Goal: Task Accomplishment & Management: Use online tool/utility

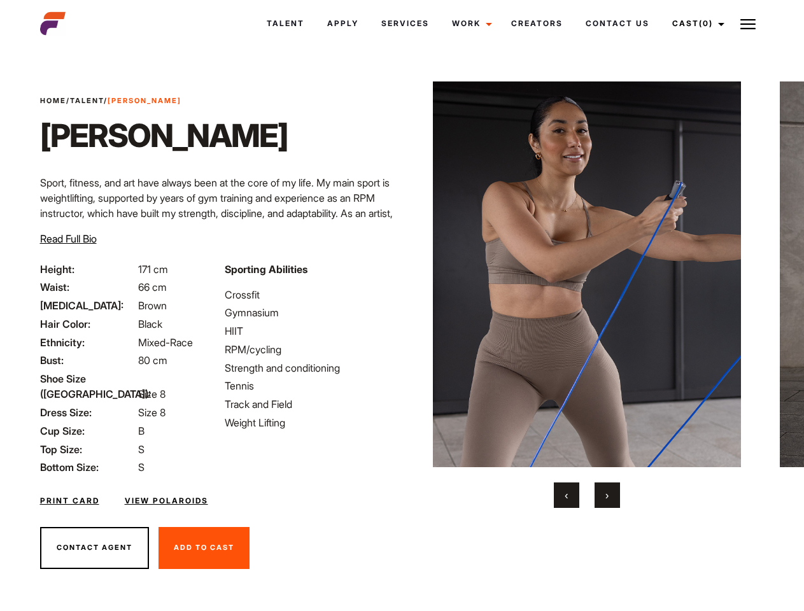
click at [694, 24] on link "Cast (0)" at bounding box center [695, 23] width 71 height 34
click at [748, 24] on img at bounding box center [747, 24] width 15 height 15
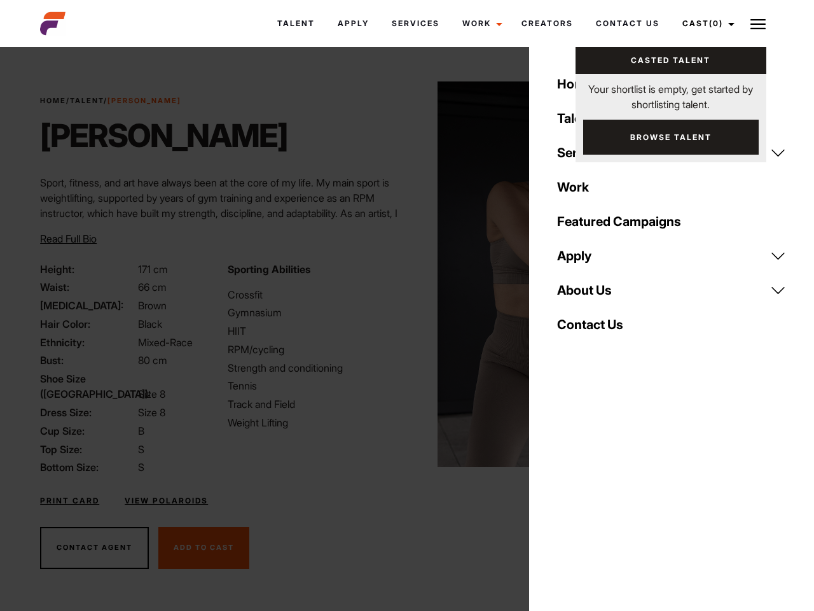
click at [586, 295] on img at bounding box center [592, 274] width 309 height 386
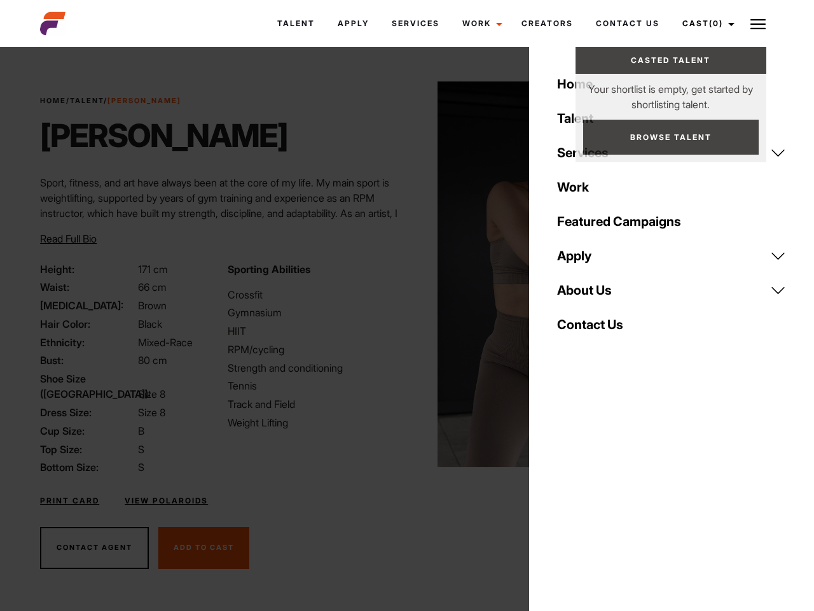
click at [401, 274] on div "Sporting Abilities Crossfit Gymnasium HIIT RPM/cycling Strength and conditionin…" at bounding box center [313, 368] width 187 height 214
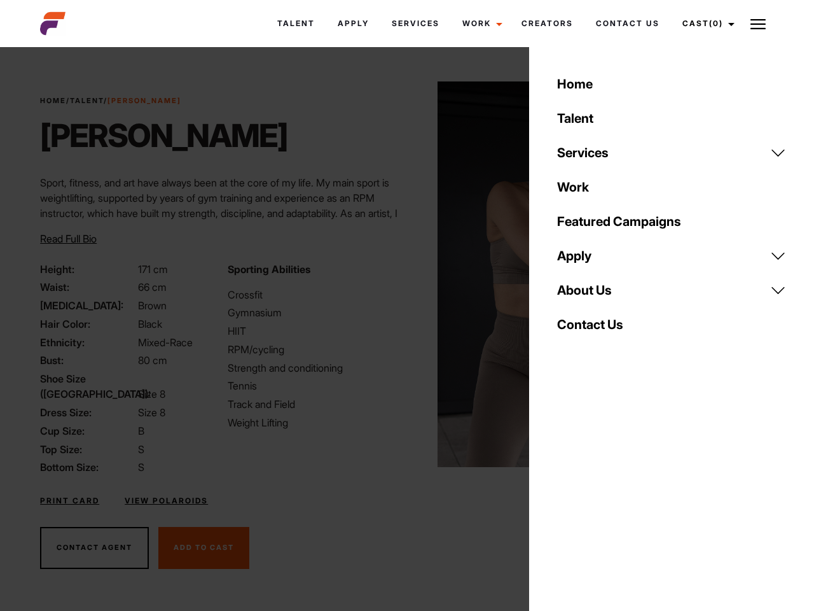
click at [566, 495] on div "Home Talent Services Talent Casting Photography Videography Creative Hair and M…" at bounding box center [671, 305] width 285 height 611
click at [607, 495] on div "Home Talent Services Talent Casting Photography Videography Creative Hair and M…" at bounding box center [671, 305] width 285 height 611
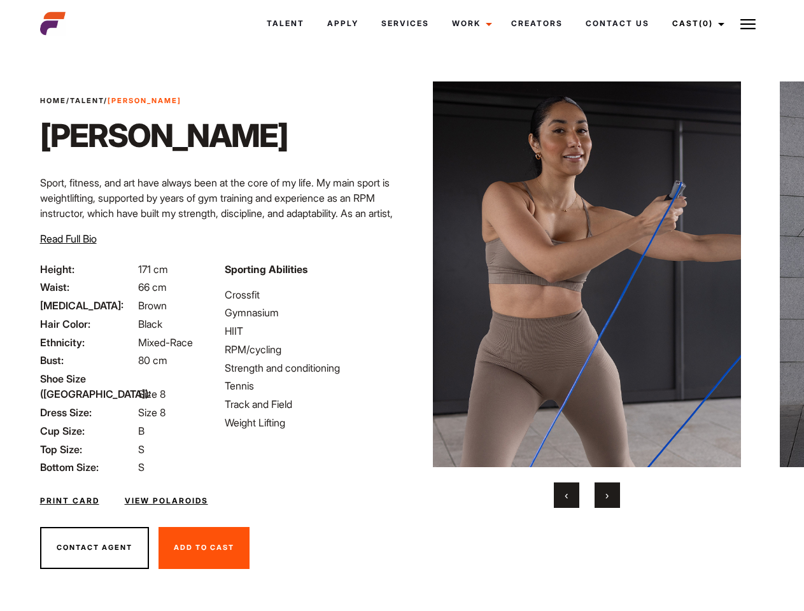
click at [694, 24] on link "Cast (0)" at bounding box center [695, 23] width 71 height 34
click at [748, 24] on img at bounding box center [747, 24] width 15 height 15
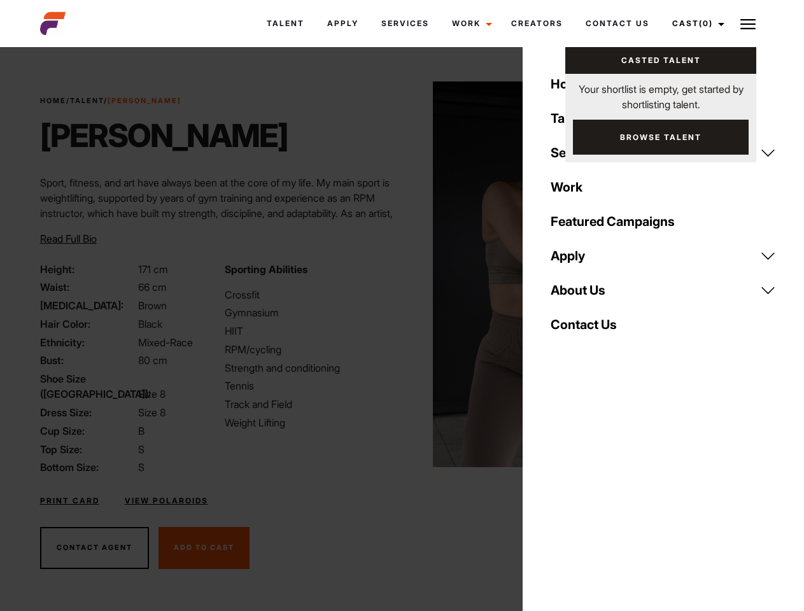
click at [586, 295] on img at bounding box center [587, 274] width 309 height 386
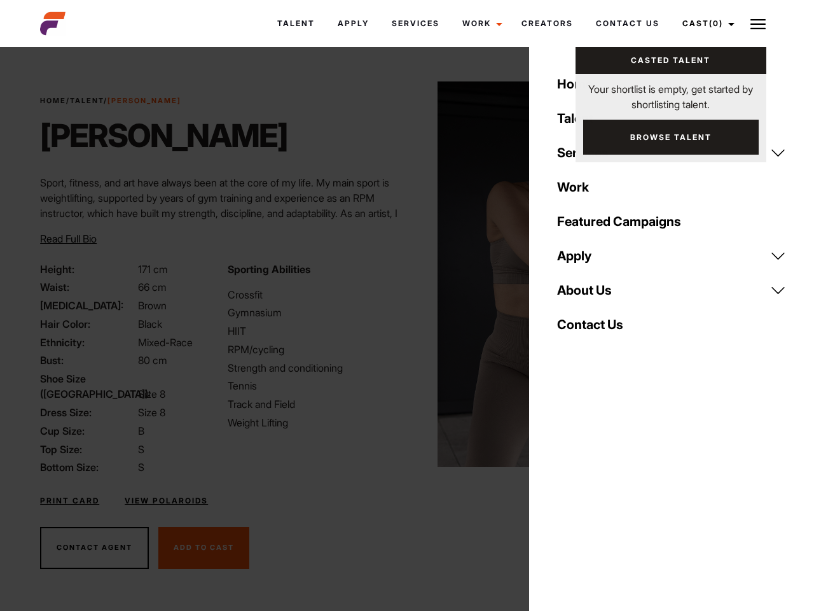
click at [401, 274] on div "Sporting Abilities Crossfit Gymnasium HIIT RPM/cycling Strength and conditionin…" at bounding box center [313, 368] width 187 height 214
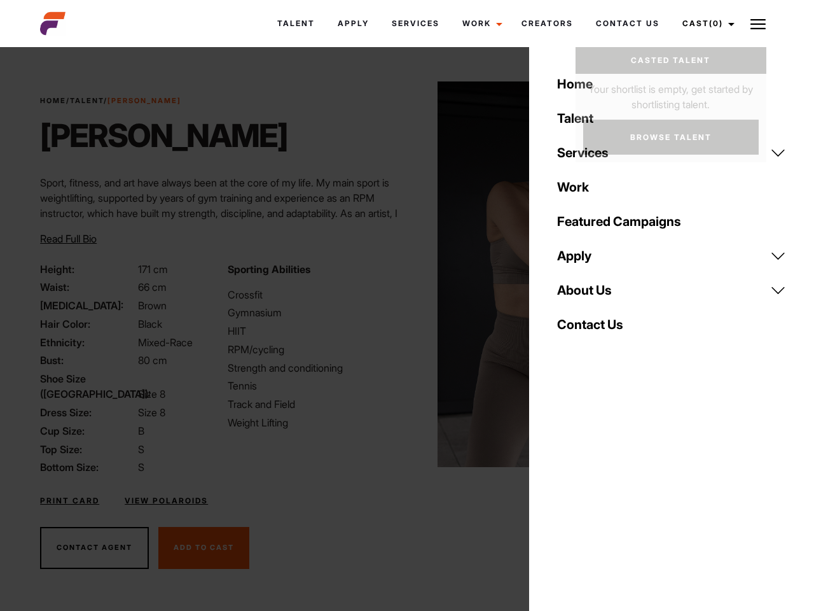
click at [566, 495] on div "Home Talent Services Talent Casting Photography Videography Creative Hair and M…" at bounding box center [671, 305] width 285 height 611
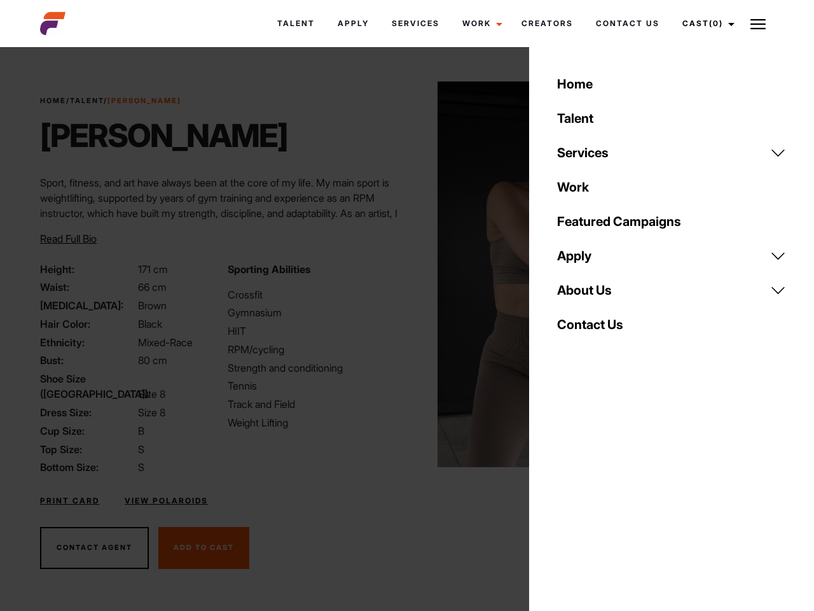
click at [607, 495] on div "Home Talent Services Talent Casting Photography Videography Creative Hair and M…" at bounding box center [671, 305] width 285 height 611
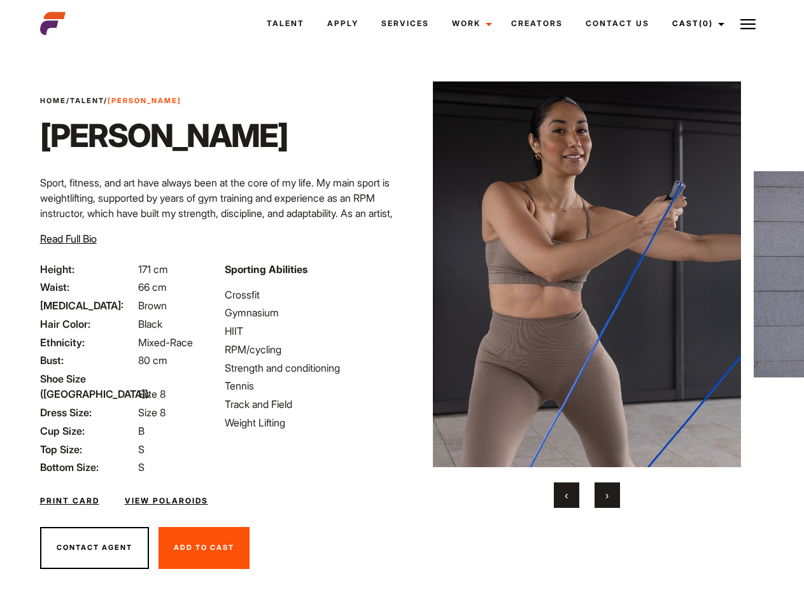
click at [694, 24] on link "Cast (0)" at bounding box center [695, 23] width 71 height 34
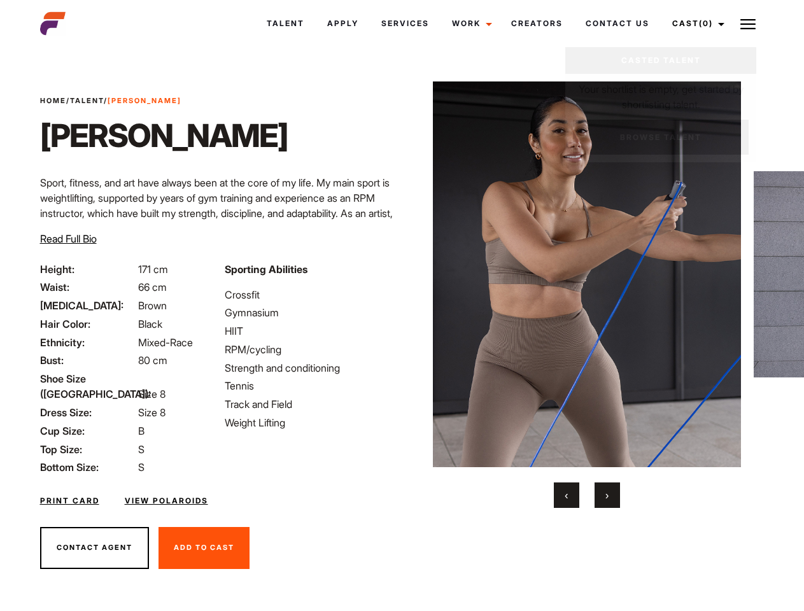
click at [748, 24] on img at bounding box center [747, 24] width 15 height 15
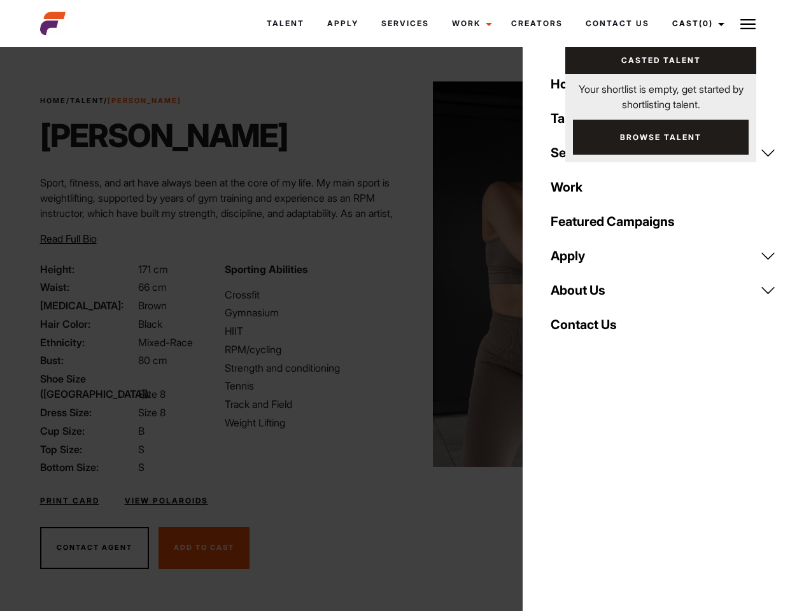
click at [586, 295] on img at bounding box center [587, 274] width 309 height 386
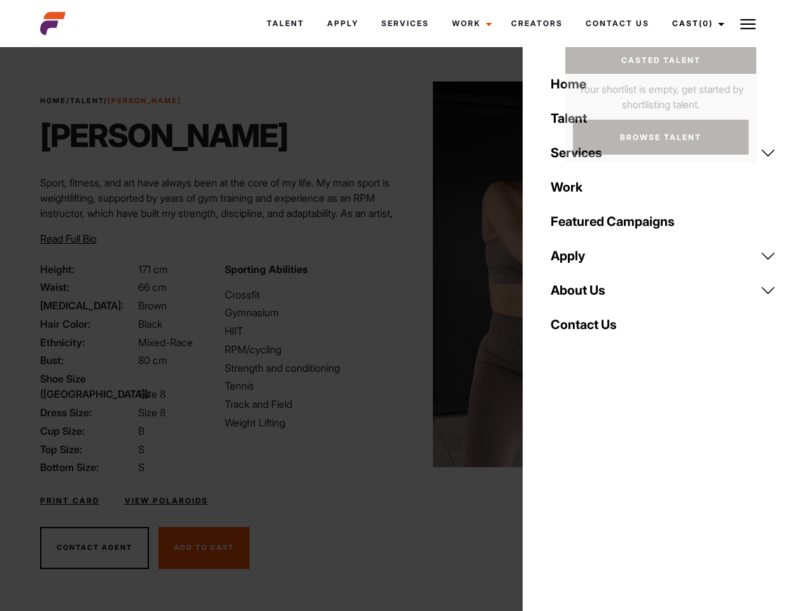
click at [401, 274] on div "Sporting Abilities Crossfit Gymnasium HIIT RPM/cycling Strength and conditionin…" at bounding box center [309, 368] width 184 height 214
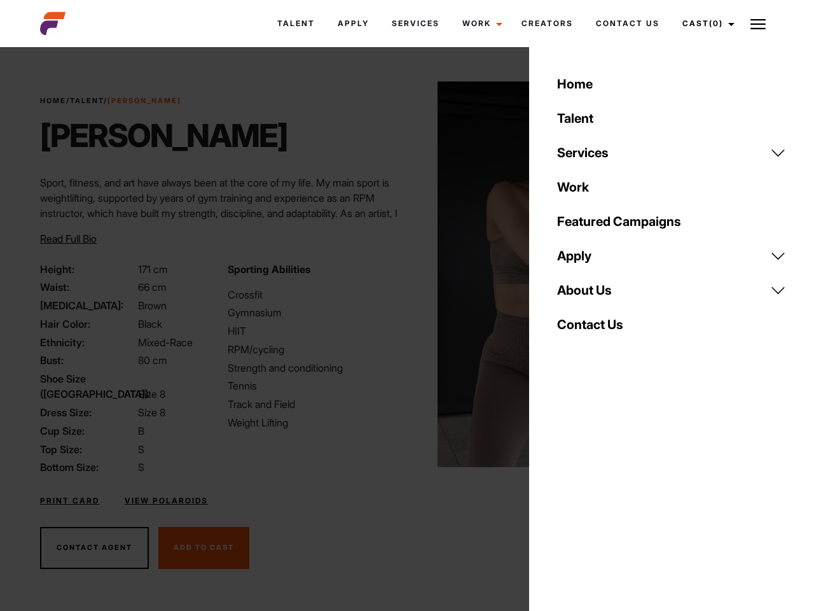
click at [566, 495] on div "Home Talent Services Talent Casting Photography Videography Creative Hair and M…" at bounding box center [671, 305] width 285 height 611
click at [607, 495] on div "Home Talent Services Talent Casting Photography Videography Creative Hair and M…" at bounding box center [671, 305] width 285 height 611
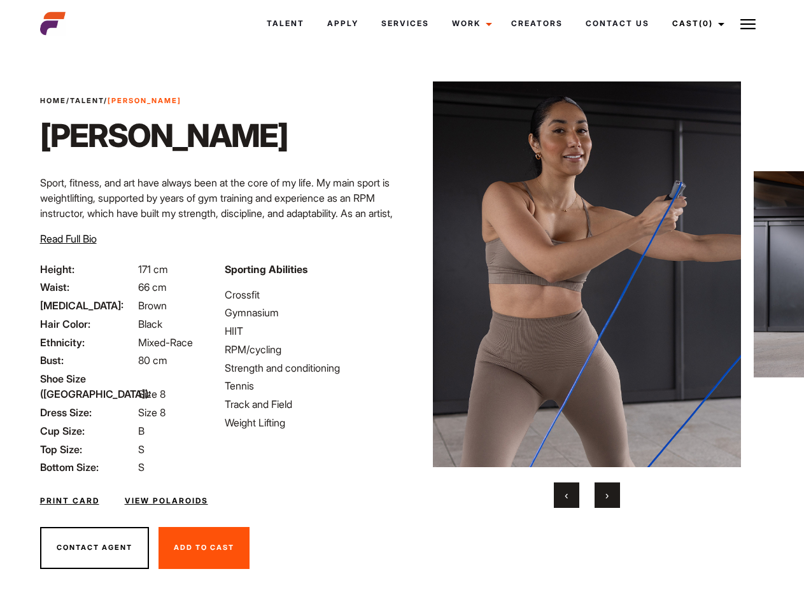
click at [694, 24] on link "Cast (0)" at bounding box center [695, 23] width 71 height 34
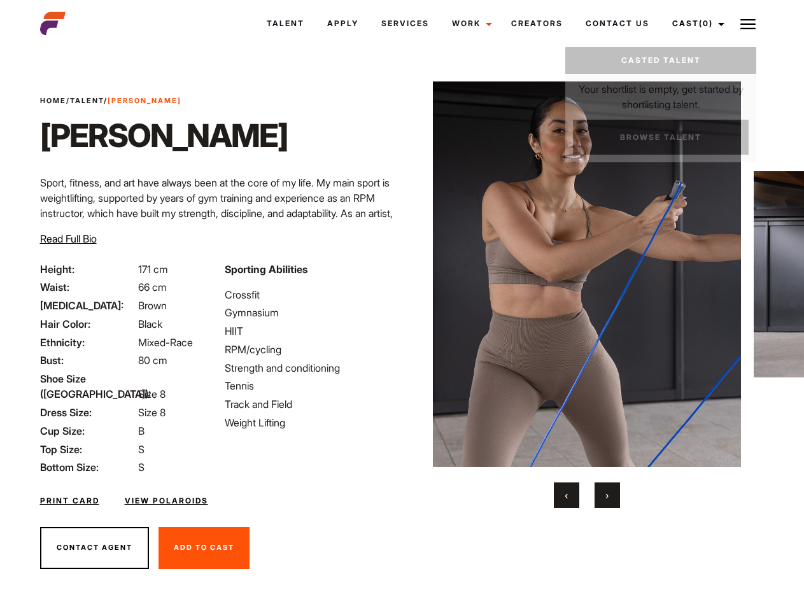
click at [748, 24] on img at bounding box center [747, 24] width 15 height 15
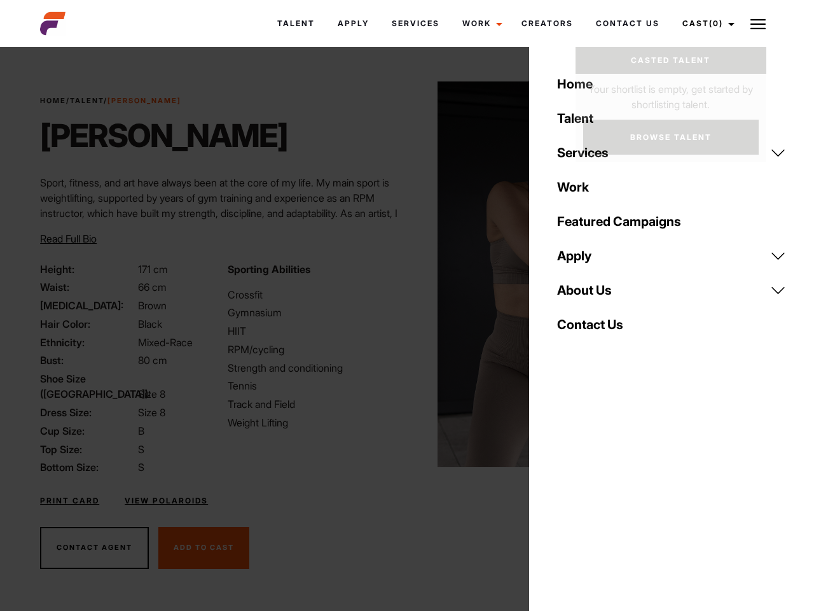
click at [586, 295] on img at bounding box center [592, 274] width 309 height 386
click at [401, 274] on div "Sporting Abilities Crossfit Gymnasium HIIT RPM/cycling Strength and conditionin…" at bounding box center [313, 368] width 187 height 214
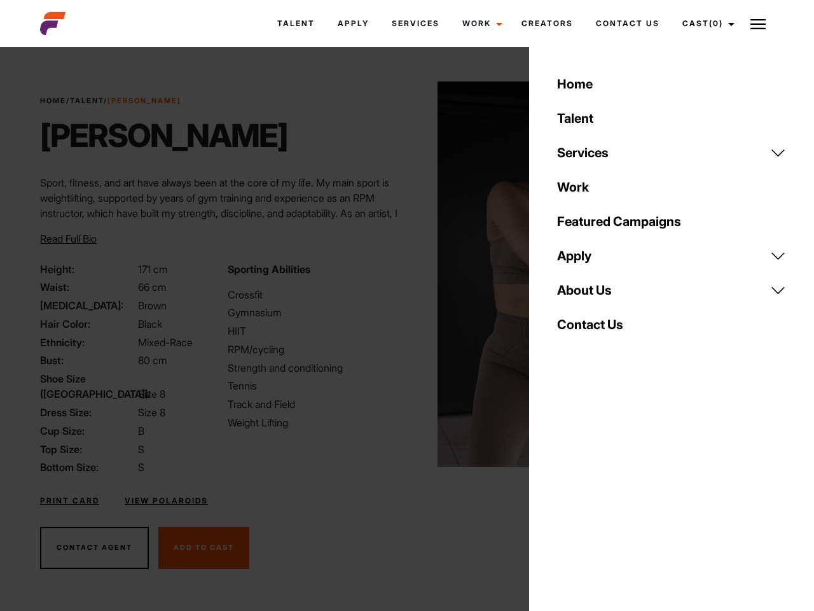
click at [566, 495] on div "Home Talent Services Talent Casting Photography Videography Creative Hair and M…" at bounding box center [671, 305] width 285 height 611
click at [607, 495] on div "Home Talent Services Talent Casting Photography Videography Creative Hair and M…" at bounding box center [671, 305] width 285 height 611
